Goal: Information Seeking & Learning: Check status

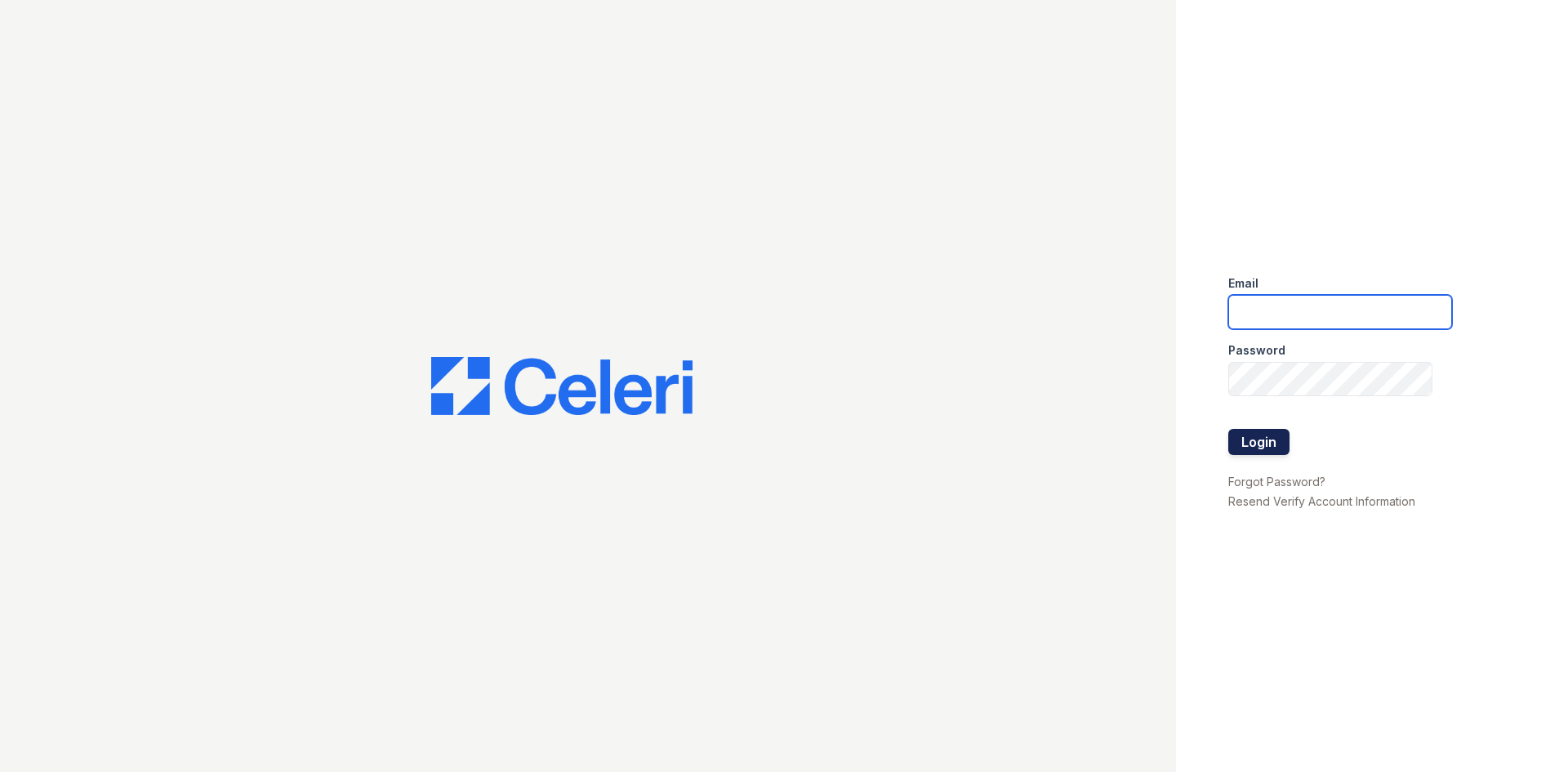
type input "arriveunionwharf@trinity-pm.com"
click at [1275, 436] on button "Login" at bounding box center [1259, 441] width 61 height 26
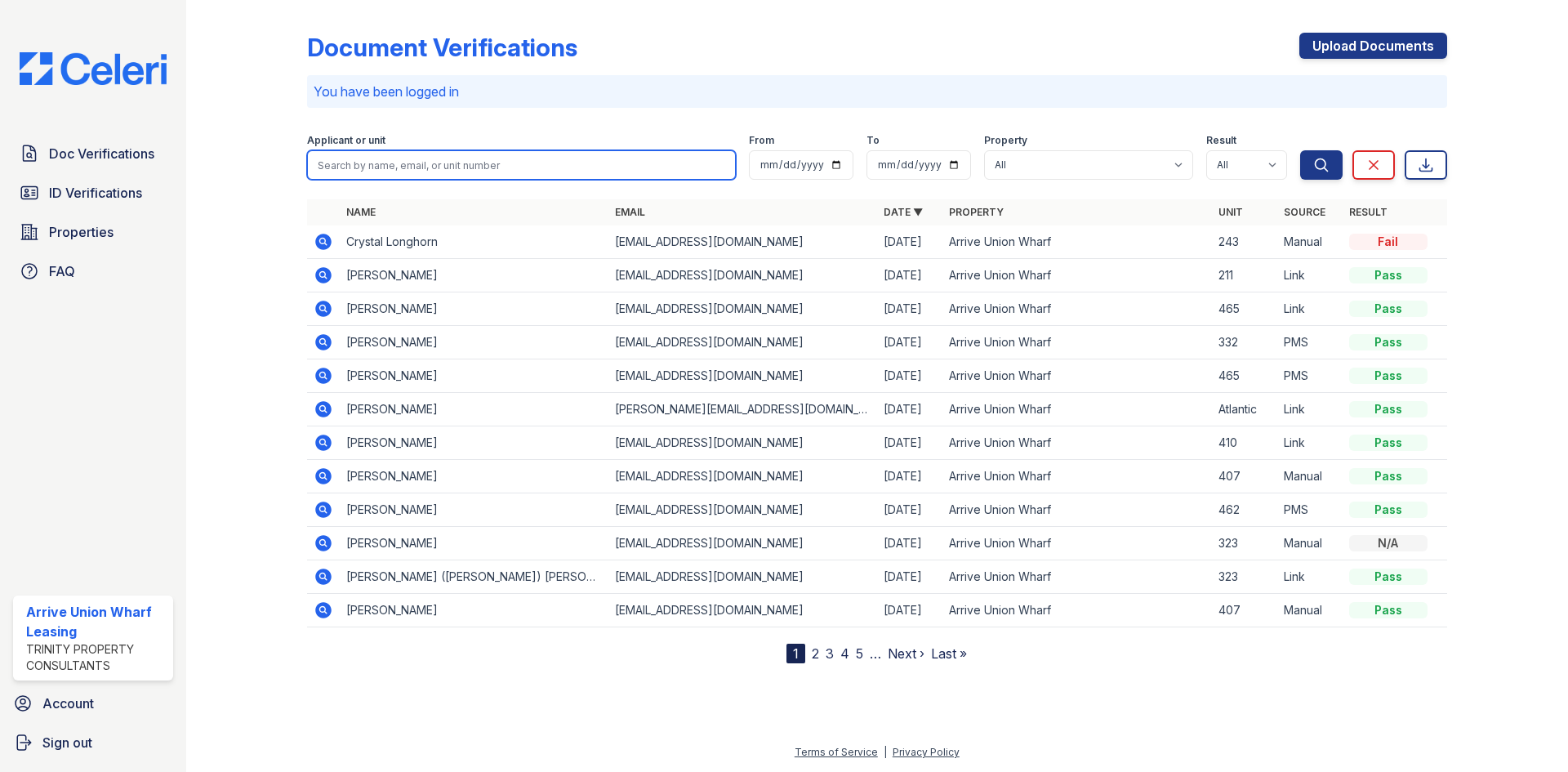
click at [470, 165] on input "search" at bounding box center [521, 165] width 429 height 30
type input "[PERSON_NAME]"
click at [1300, 150] on button "Search" at bounding box center [1321, 165] width 42 height 30
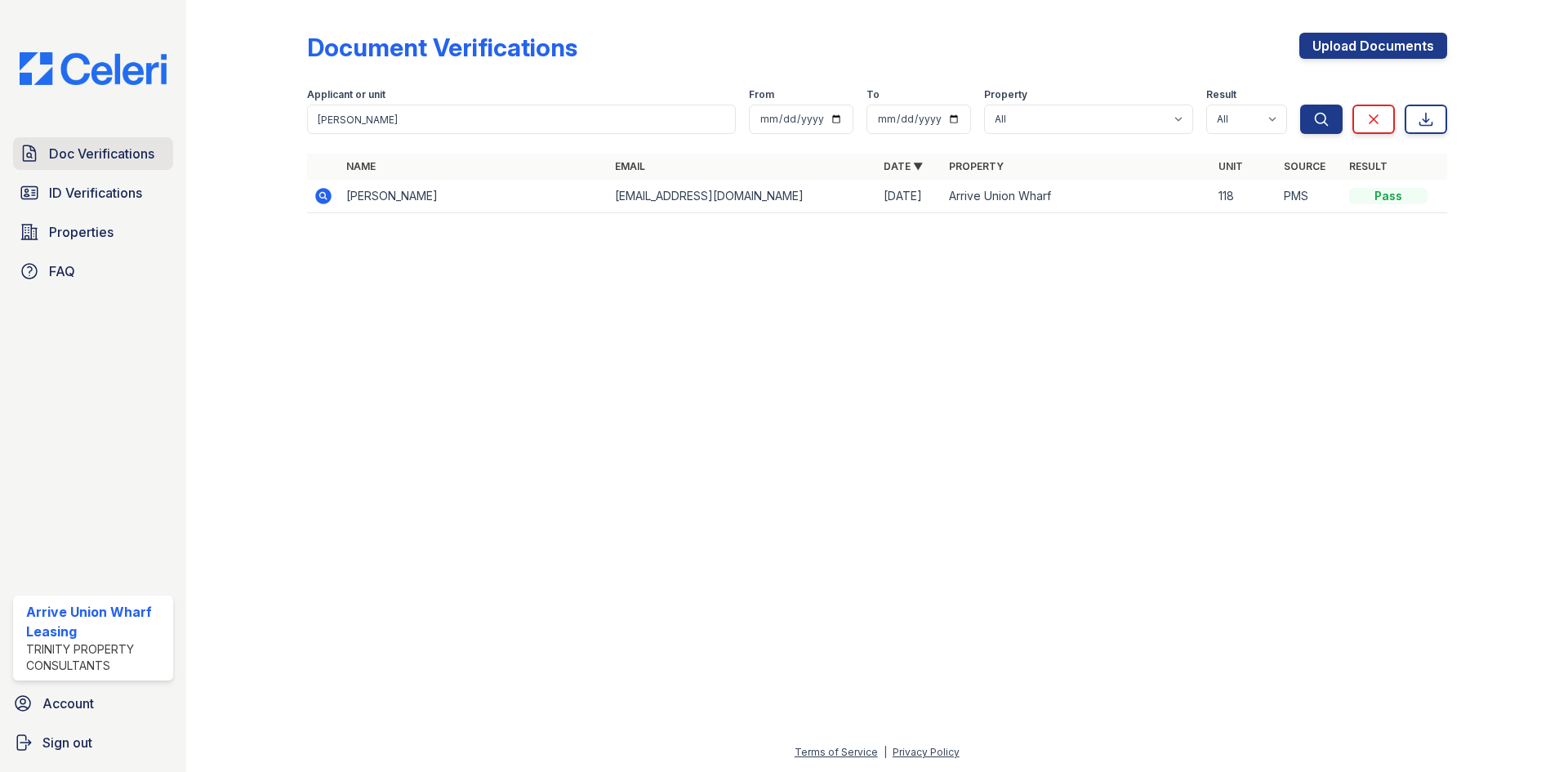
click at [107, 153] on span "Doc Verifications" at bounding box center [101, 153] width 105 height 19
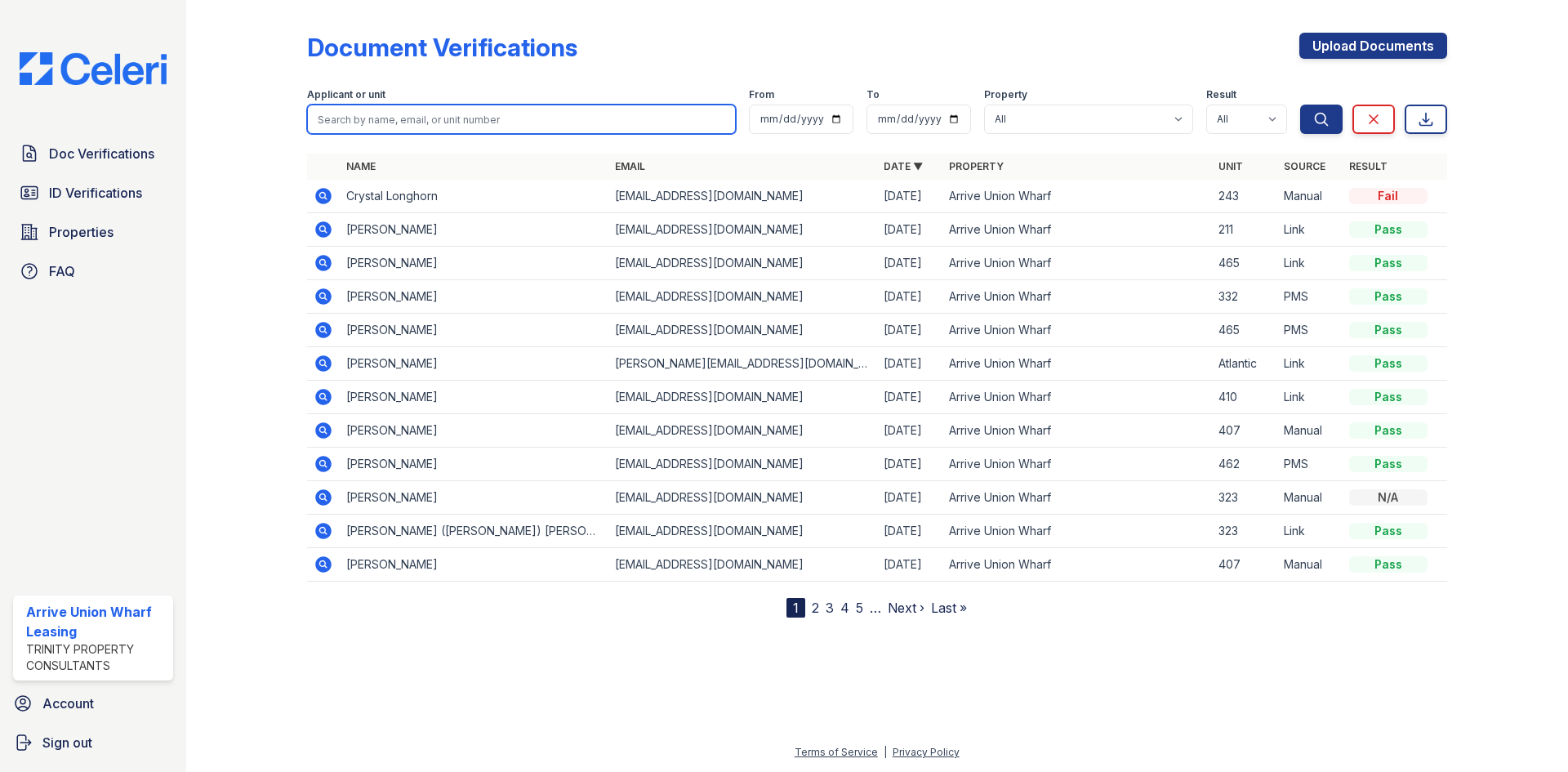
click at [455, 120] on input "search" at bounding box center [521, 119] width 429 height 30
type input "ashleigh"
click at [1300, 104] on button "Search" at bounding box center [1321, 119] width 42 height 30
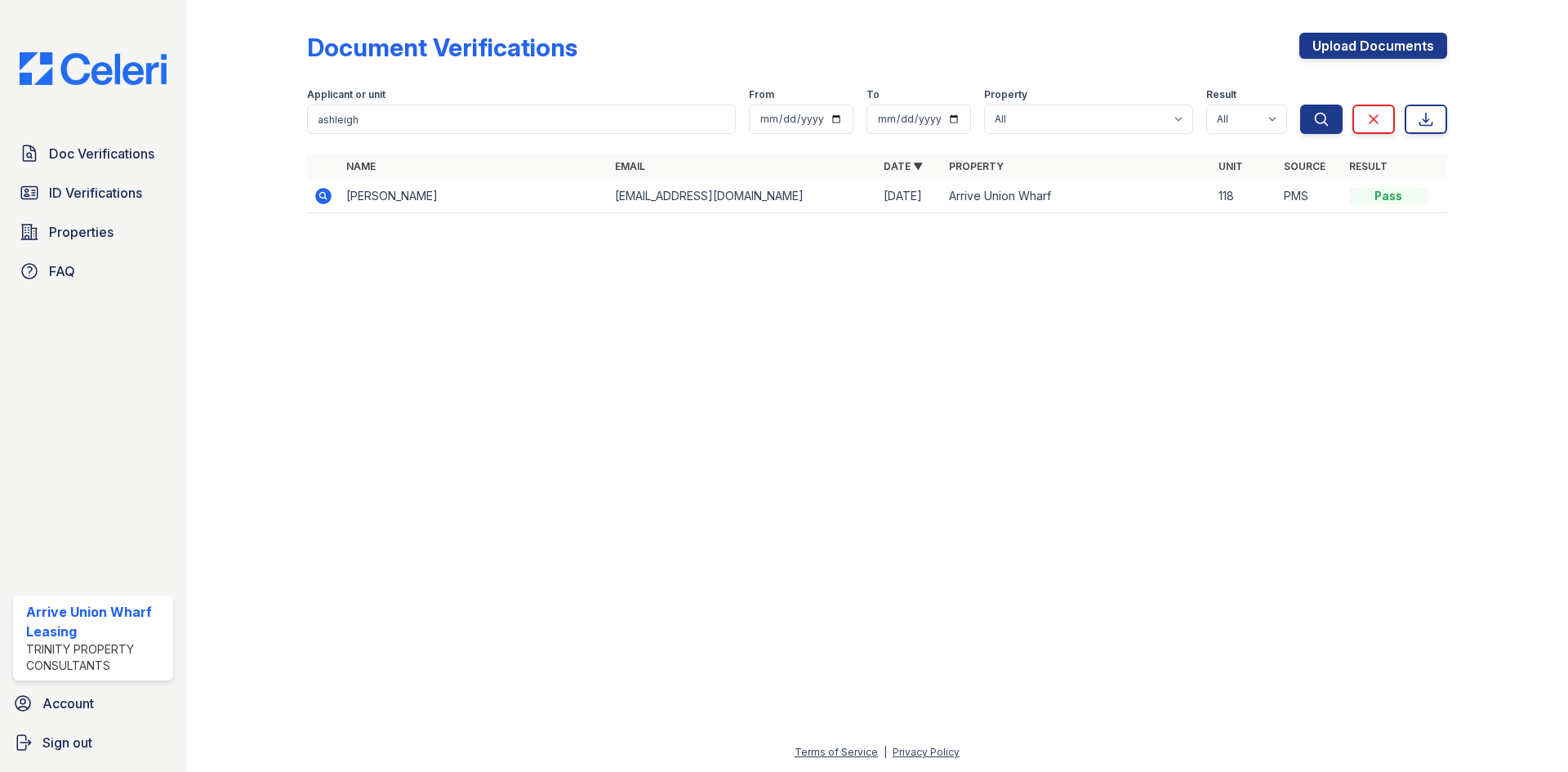
click at [318, 198] on icon at bounding box center [323, 195] width 16 height 16
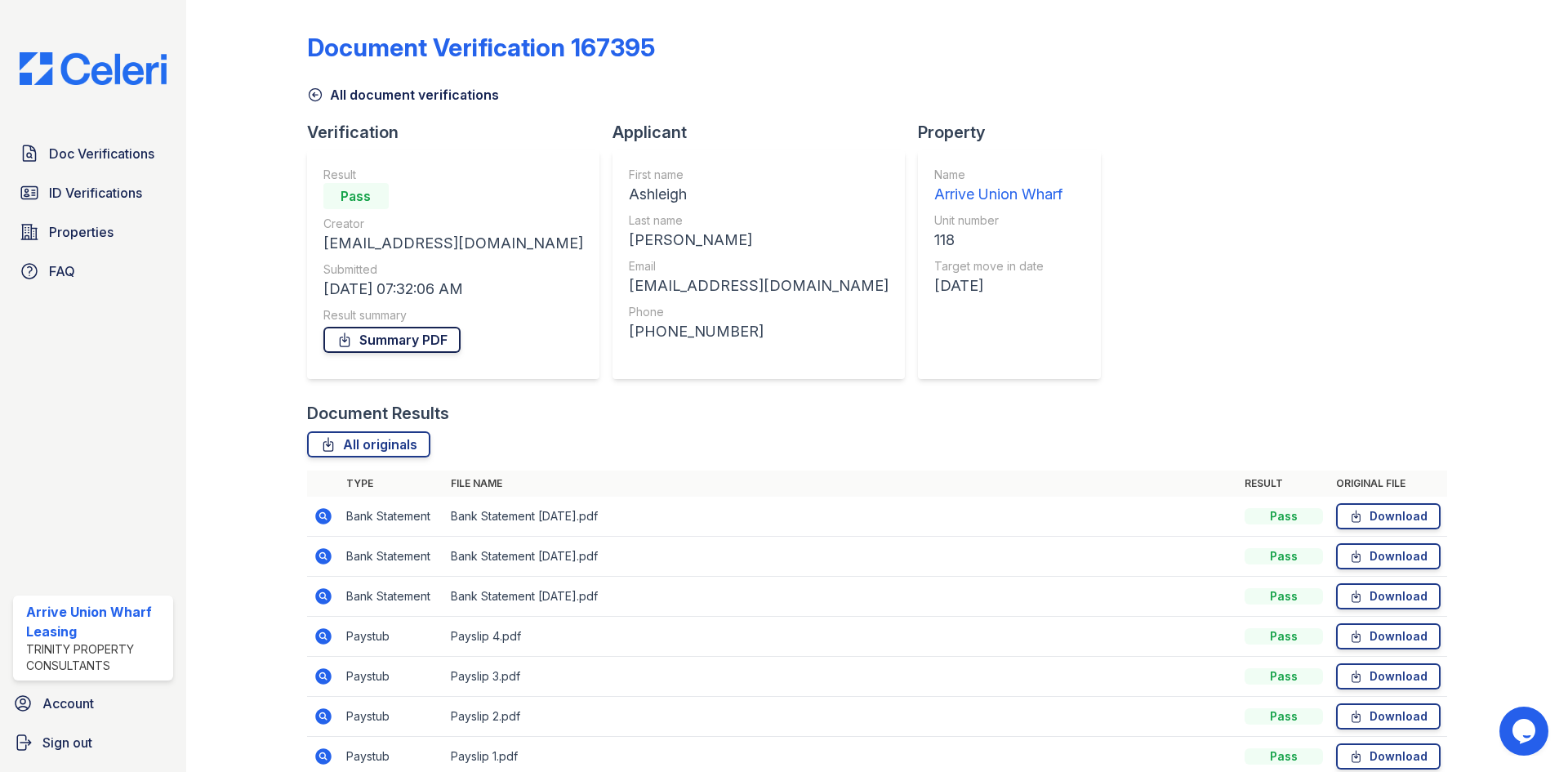
click at [410, 340] on link "Summary PDF" at bounding box center [391, 339] width 137 height 26
click at [117, 154] on span "Doc Verifications" at bounding box center [101, 153] width 105 height 19
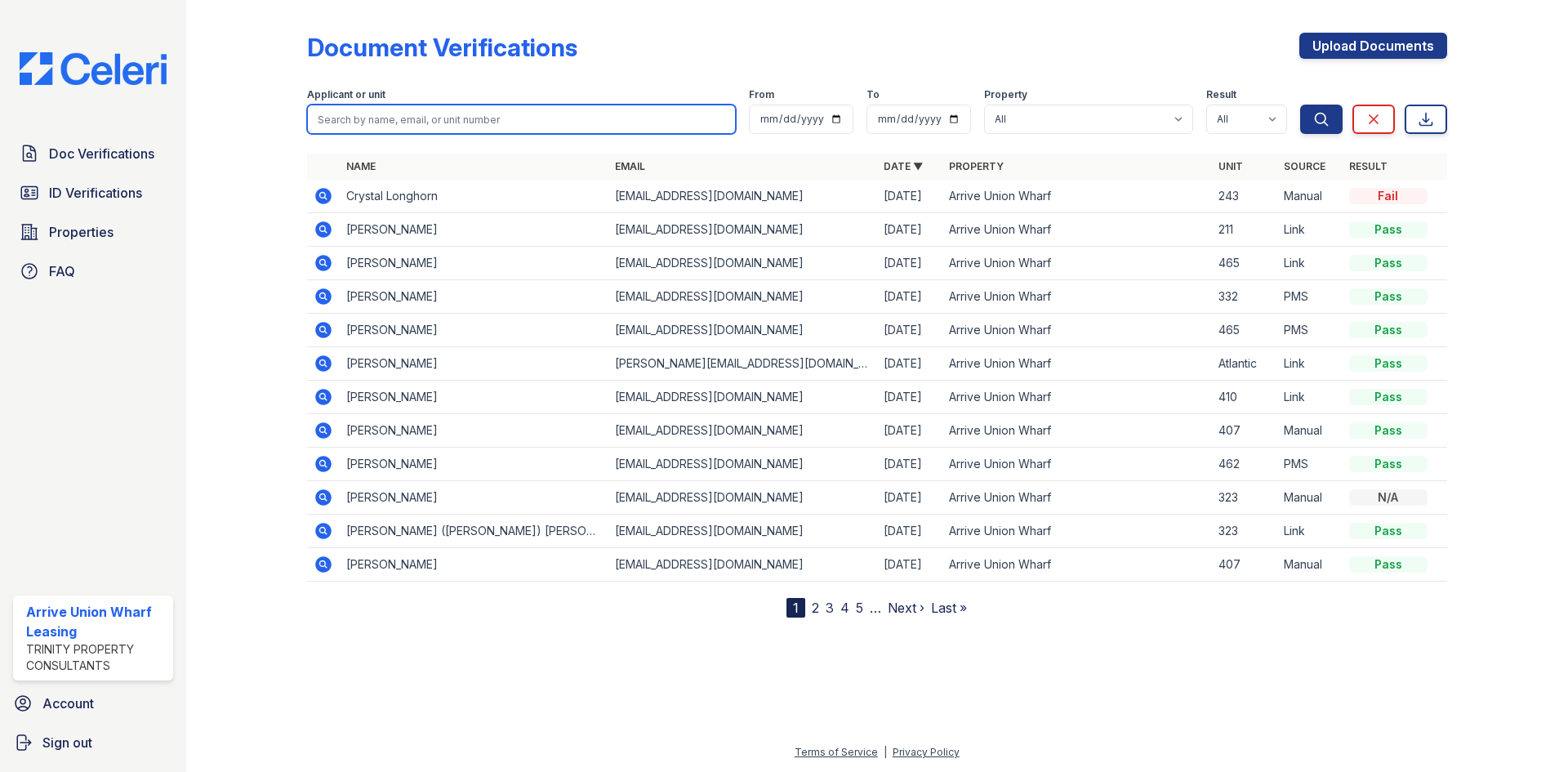
click at [487, 112] on input "search" at bounding box center [521, 119] width 429 height 30
type input "beck"
click at [1300, 104] on button "Search" at bounding box center [1321, 119] width 42 height 30
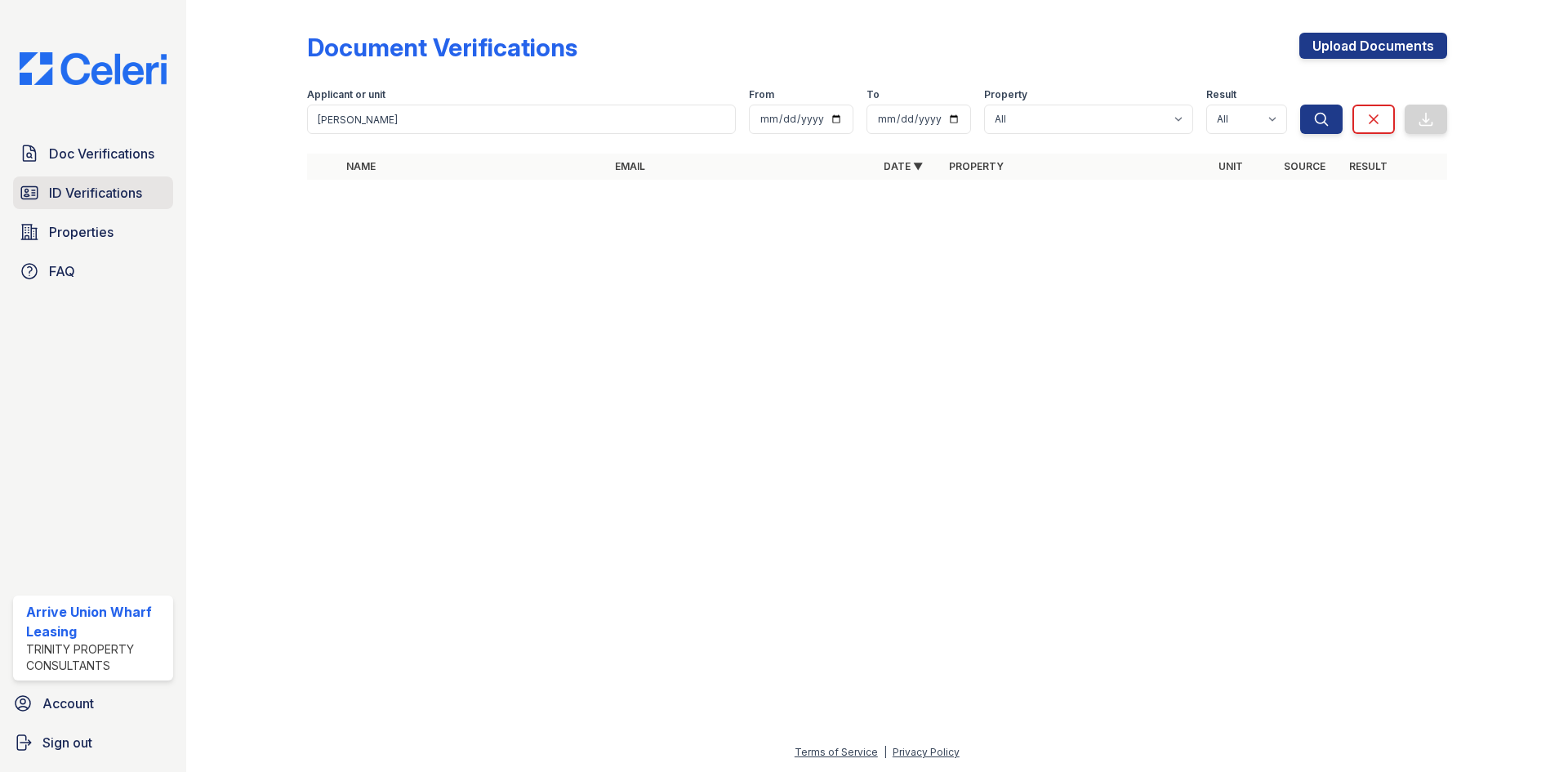
click at [120, 191] on span "ID Verifications" at bounding box center [95, 192] width 93 height 19
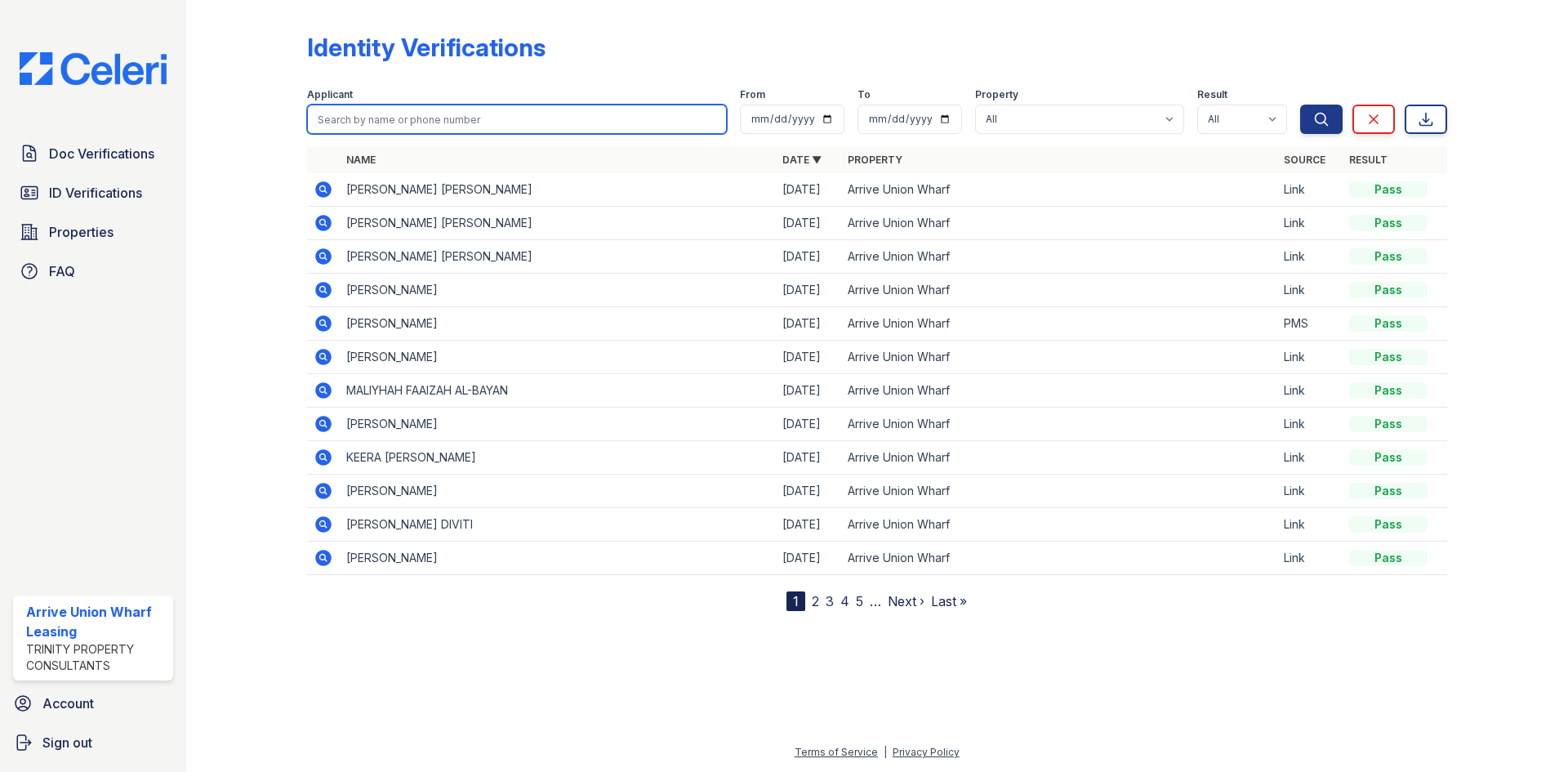
click at [447, 128] on input "search" at bounding box center [517, 119] width 420 height 30
type input "beck"
click at [1300, 104] on button "Search" at bounding box center [1321, 119] width 42 height 30
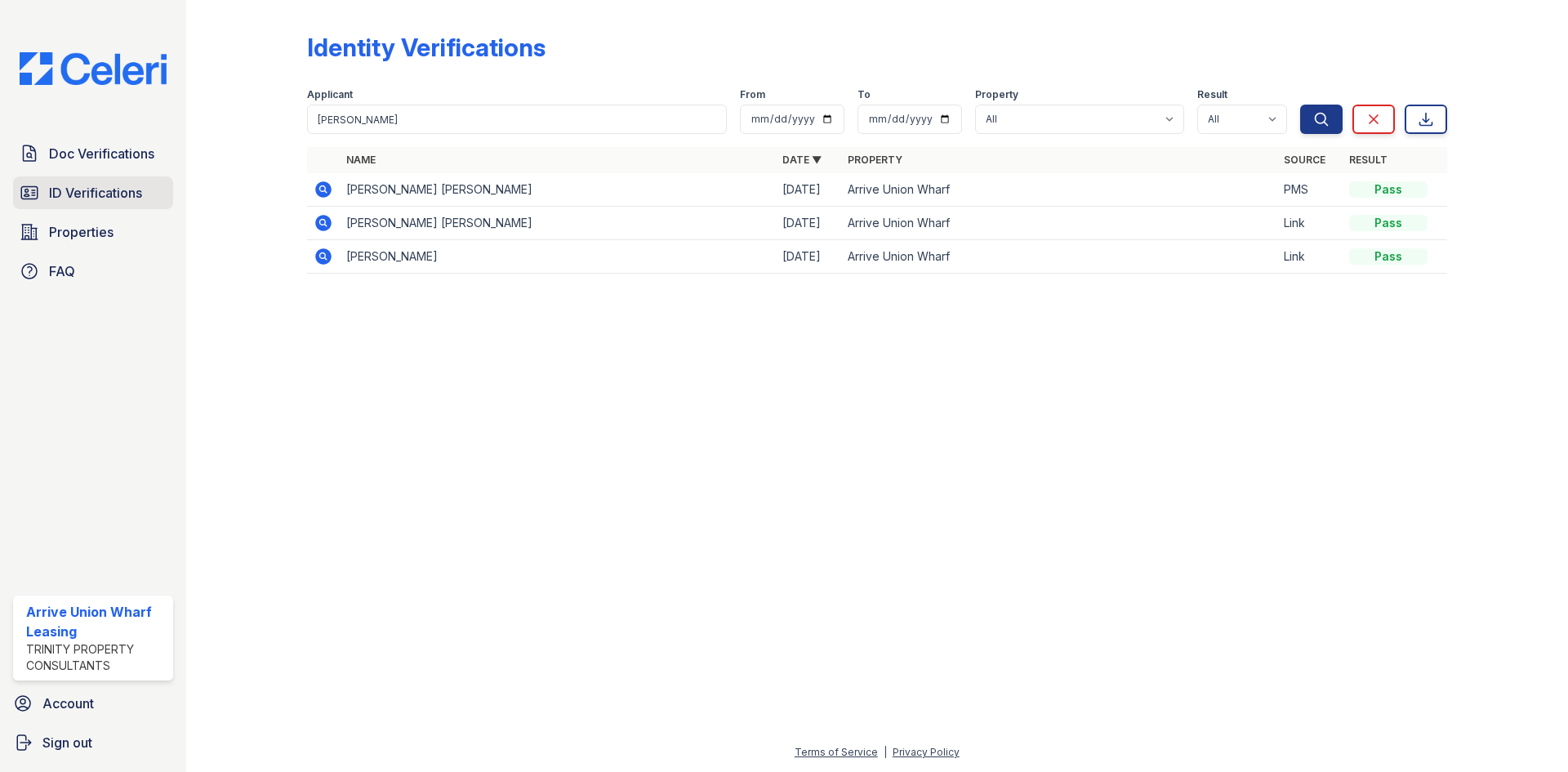
click at [63, 193] on span "ID Verifications" at bounding box center [95, 192] width 93 height 19
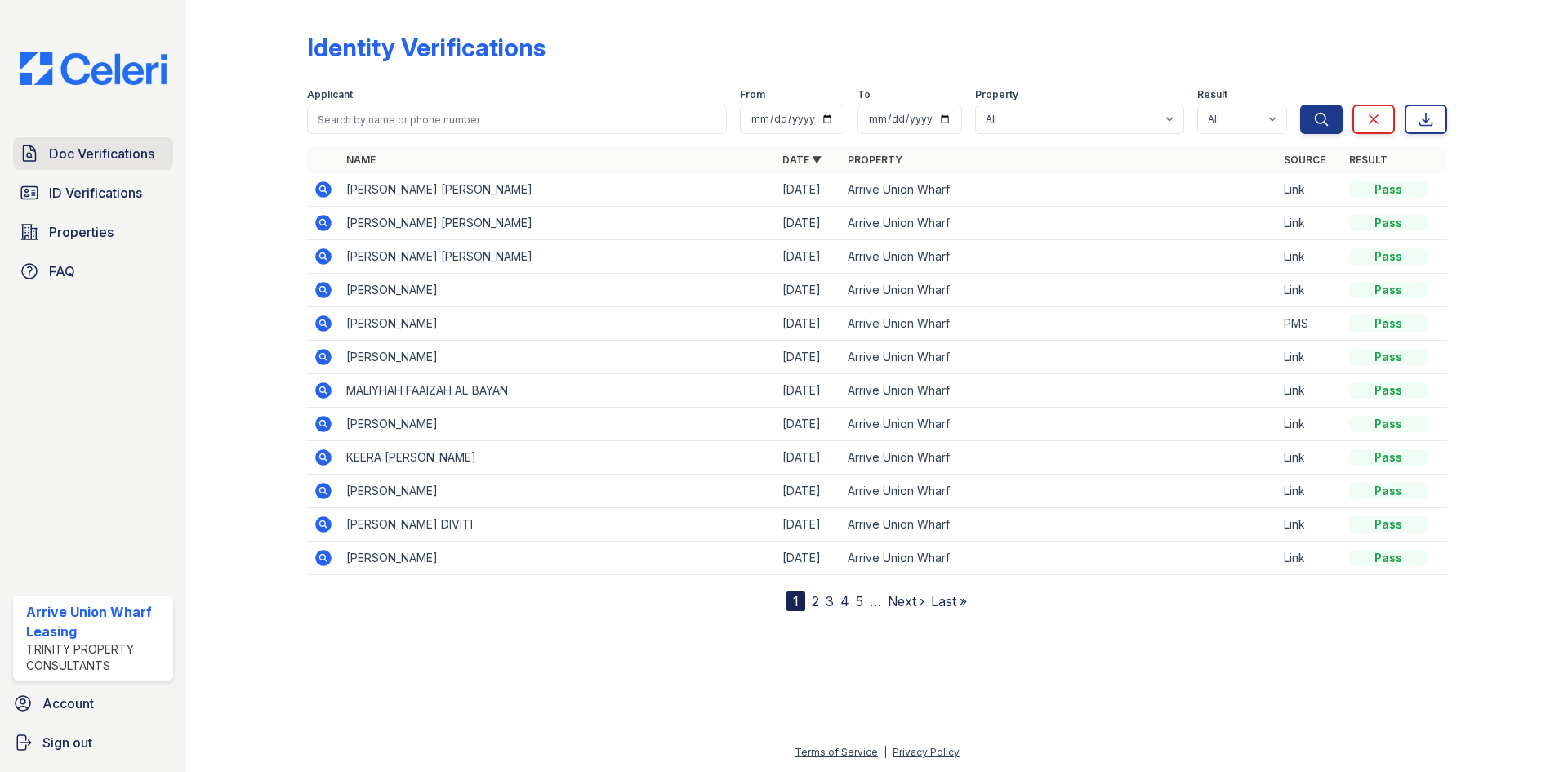
click at [83, 147] on span "Doc Verifications" at bounding box center [101, 153] width 105 height 19
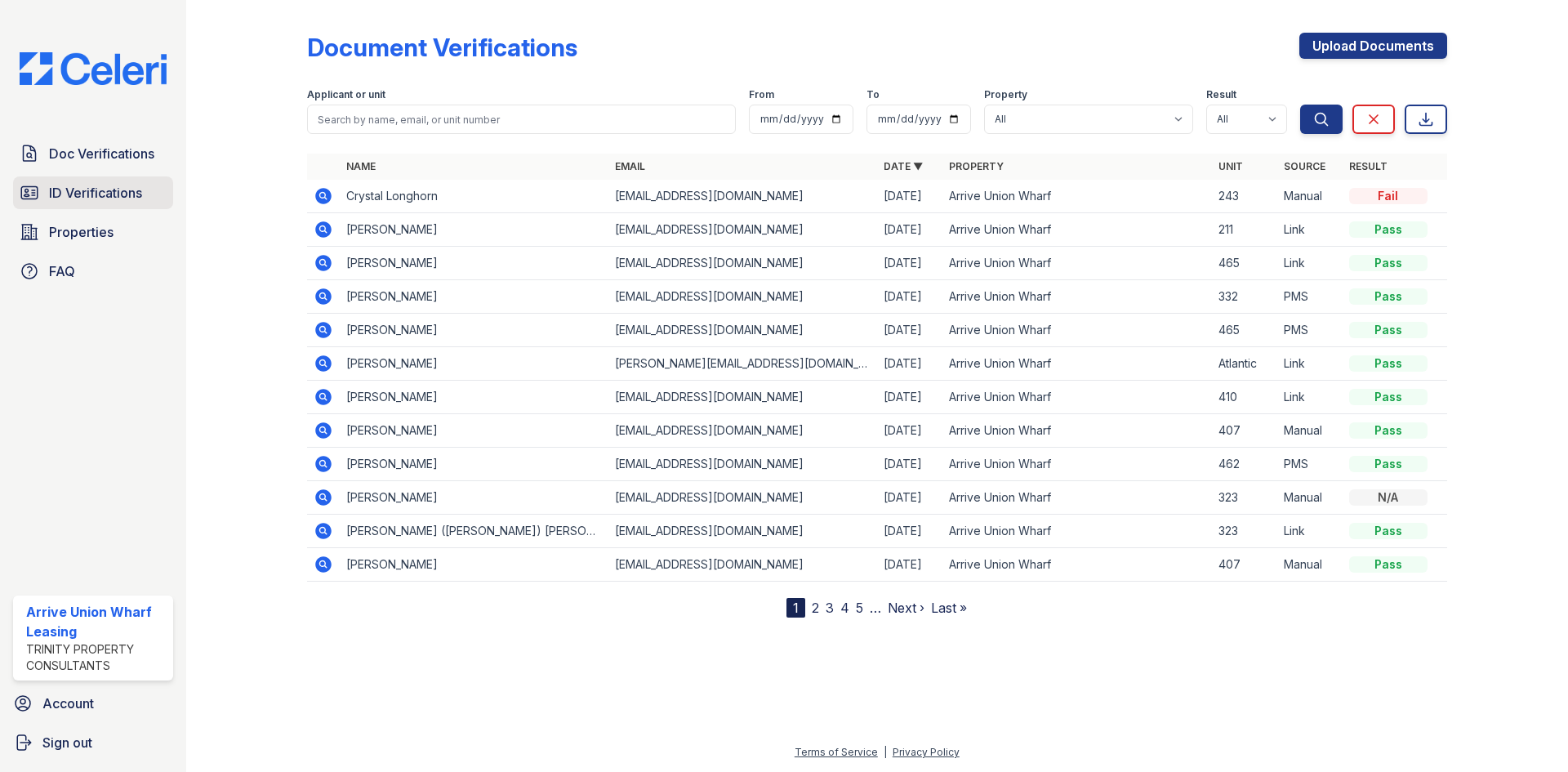
click at [98, 196] on span "ID Verifications" at bounding box center [95, 192] width 93 height 19
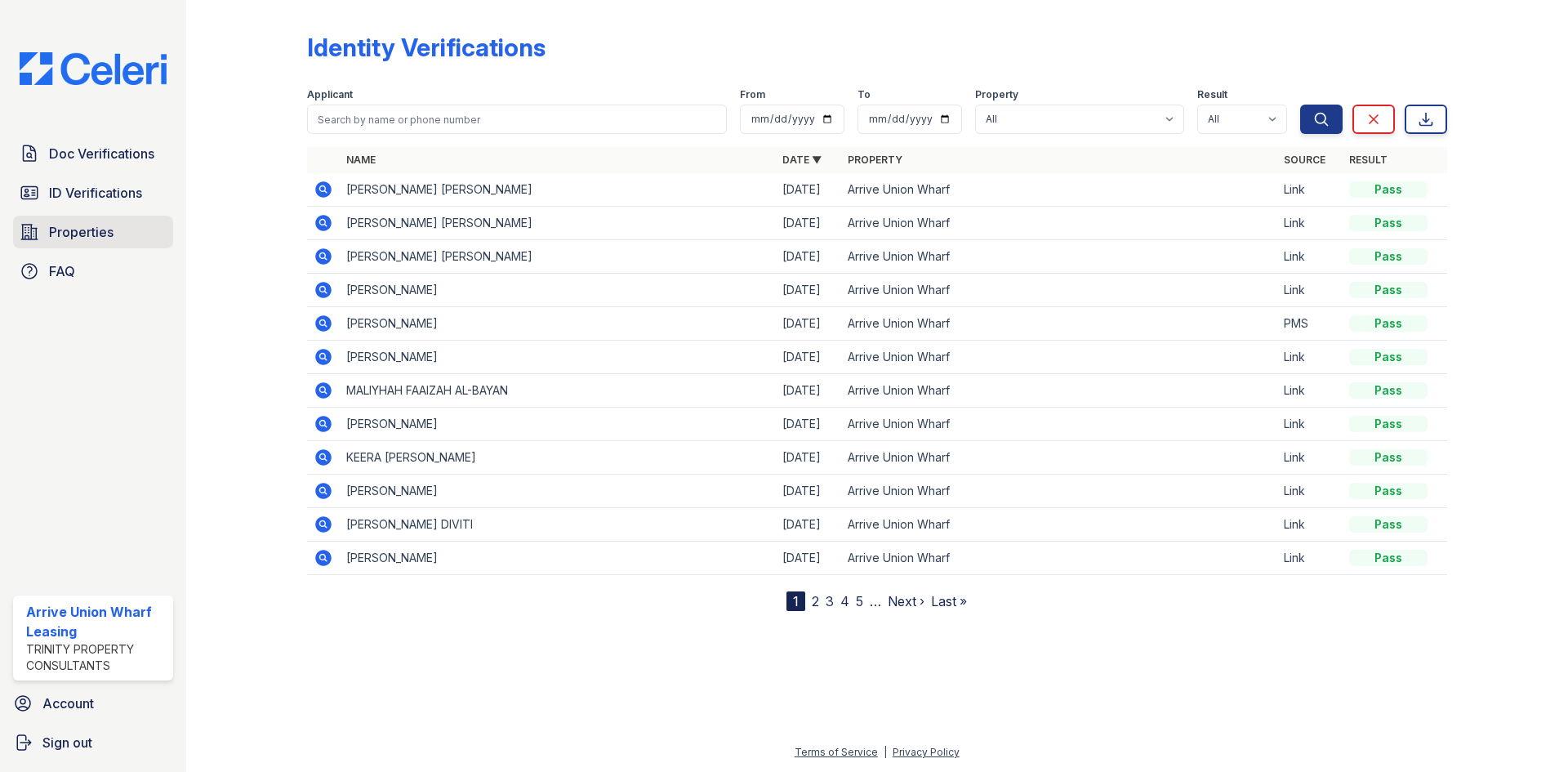
click at [71, 234] on span "Properties" at bounding box center [80, 232] width 64 height 19
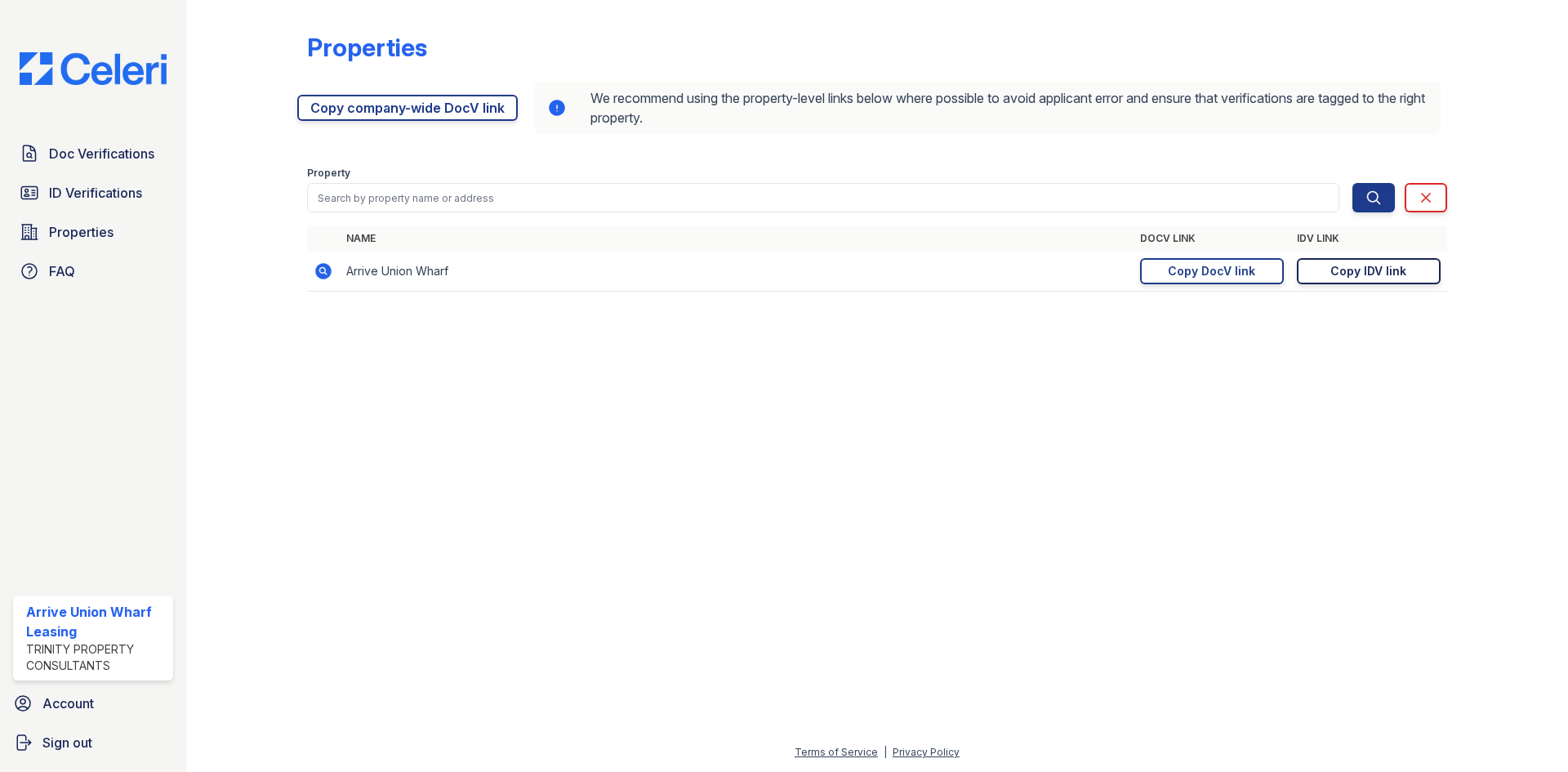
click at [1383, 265] on div "Copy IDV link" at bounding box center [1368, 271] width 76 height 16
